Goal: Information Seeking & Learning: Learn about a topic

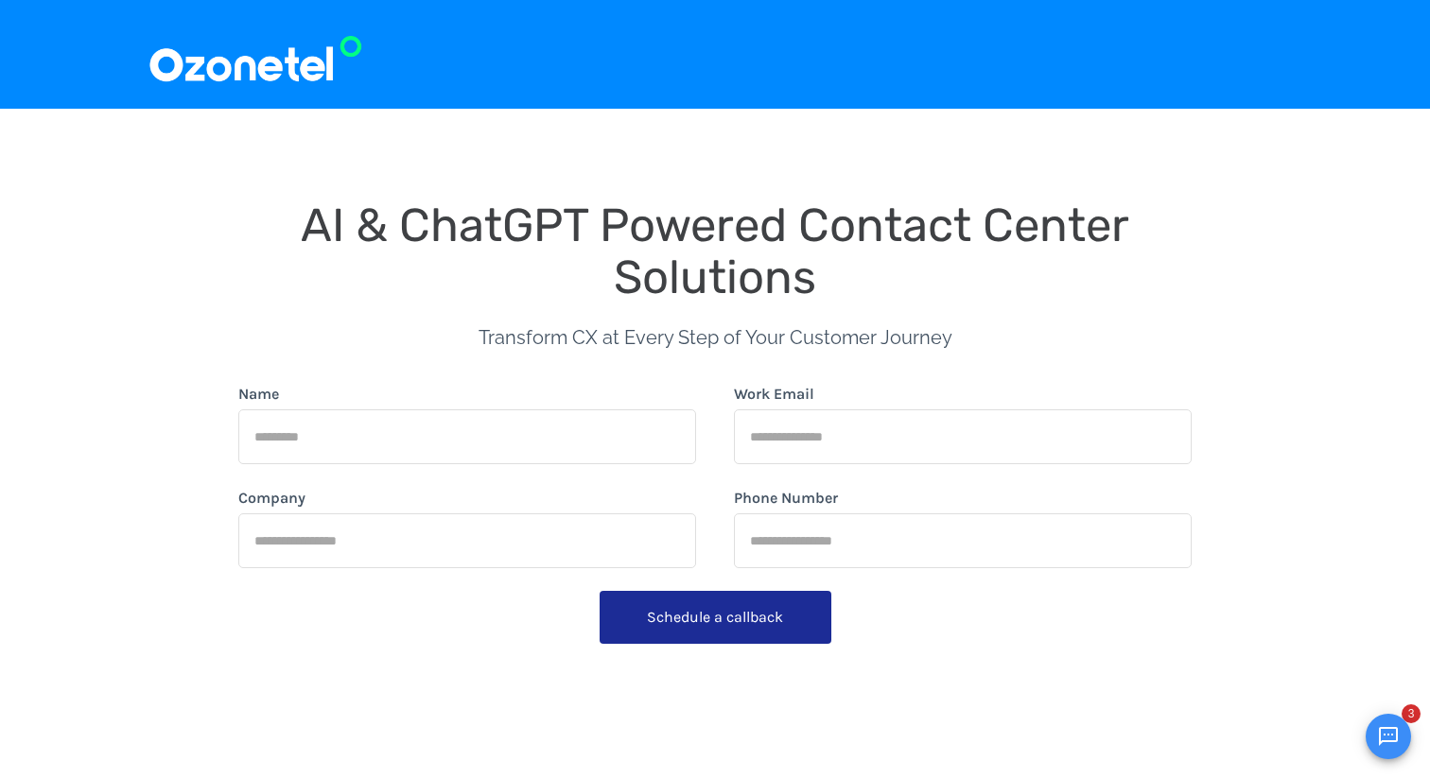
click at [588, 267] on div "AI & ChatGPT Powered Contact Center Solutions" at bounding box center [714, 252] width 953 height 104
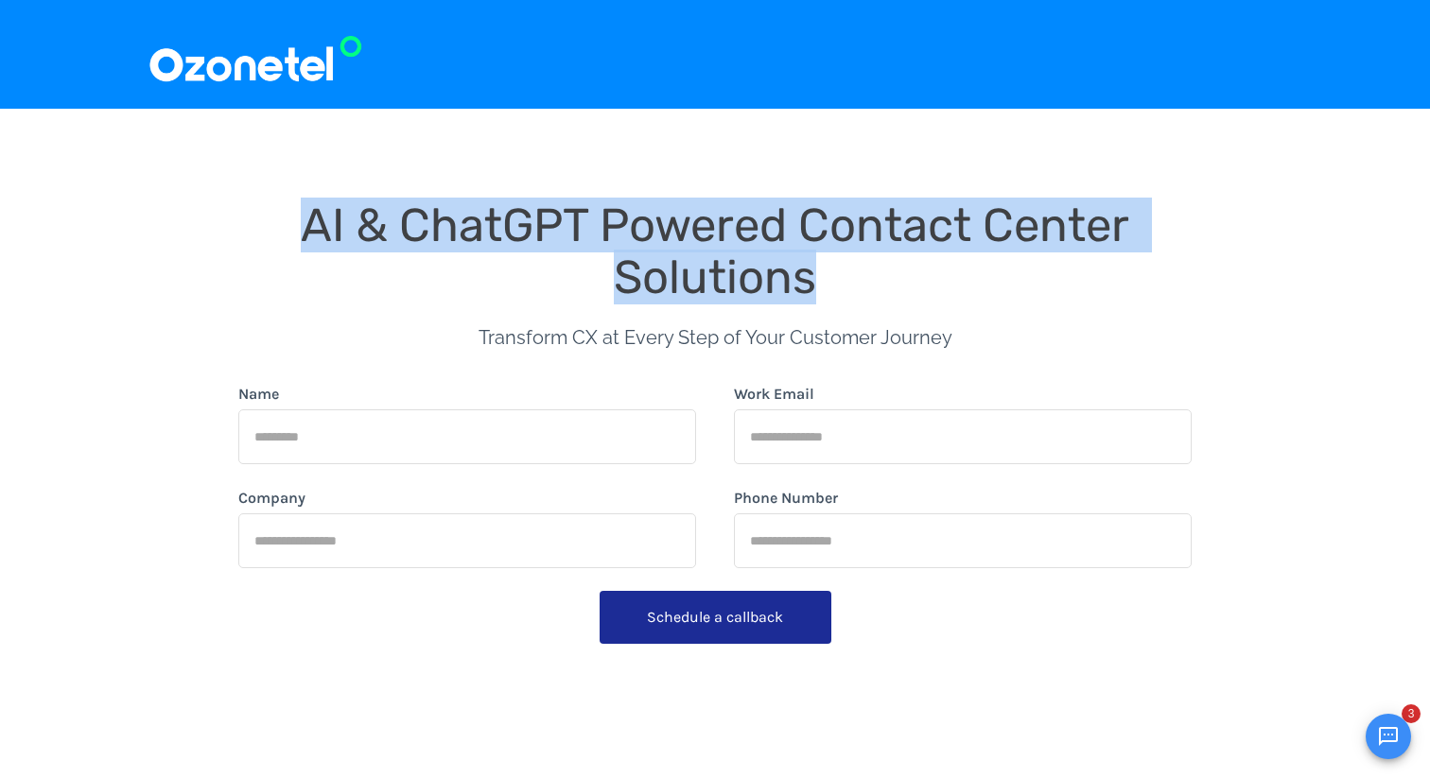
click at [588, 267] on div "AI & ChatGPT Powered Contact Center Solutions" at bounding box center [714, 252] width 953 height 104
click at [338, 198] on span "AI & ChatGPT Powered Contact Center Solutions" at bounding box center [721, 251] width 840 height 107
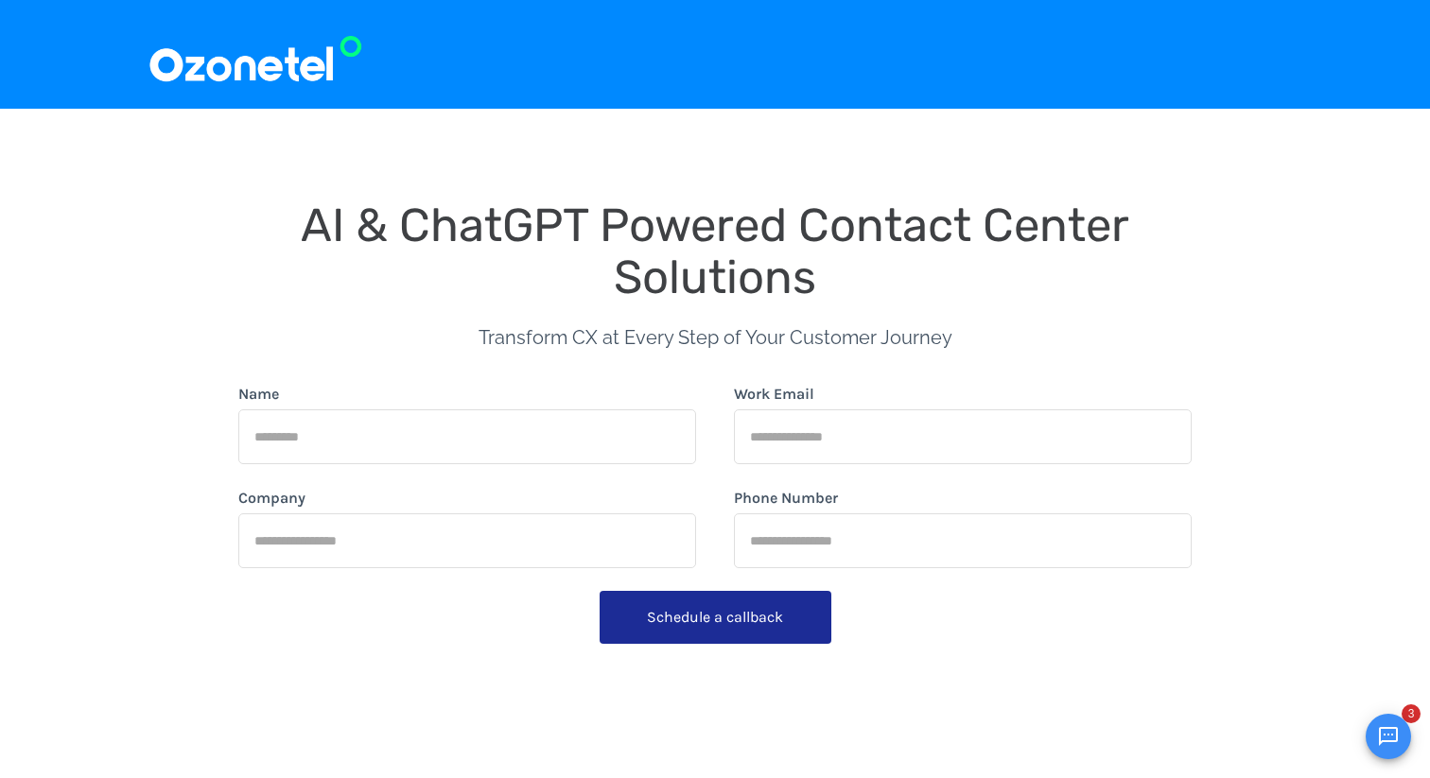
click at [226, 56] on img at bounding box center [256, 54] width 216 height 63
click at [232, 63] on img at bounding box center [256, 54] width 216 height 63
click at [244, 102] on div at bounding box center [715, 54] width 1430 height 109
click at [225, 64] on img at bounding box center [256, 54] width 216 height 63
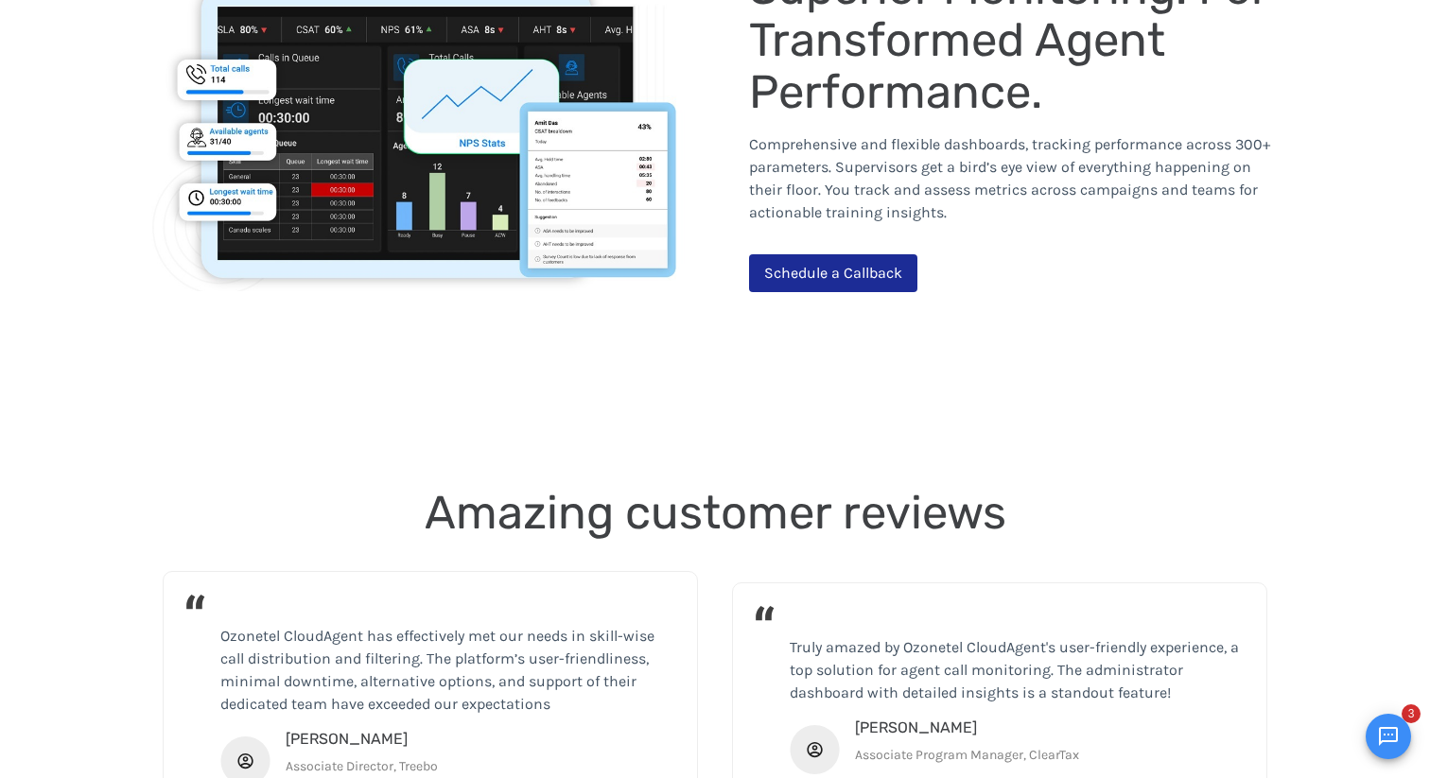
scroll to position [3562, 0]
